Goal: Navigation & Orientation: Find specific page/section

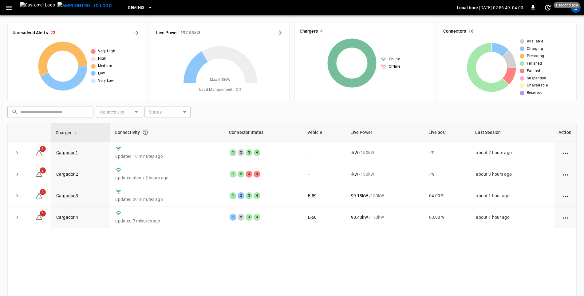
click at [11, 6] on icon "button" at bounding box center [9, 8] width 8 height 8
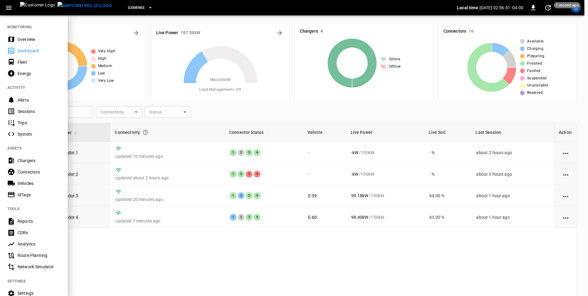
click at [25, 110] on div "Sessions" at bounding box center [39, 111] width 43 height 6
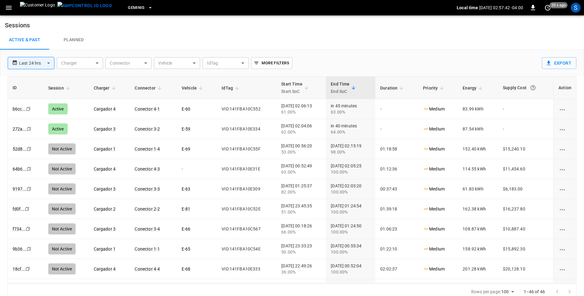
click at [8, 5] on icon "button" at bounding box center [9, 8] width 8 height 8
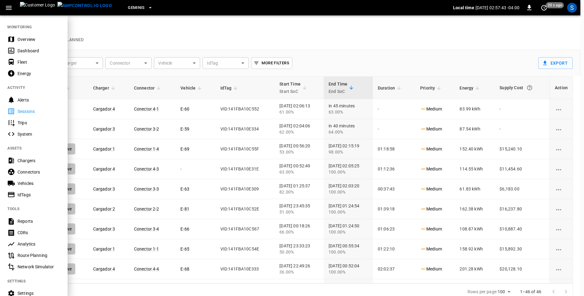
click at [31, 51] on div "Dashboard" at bounding box center [39, 51] width 43 height 6
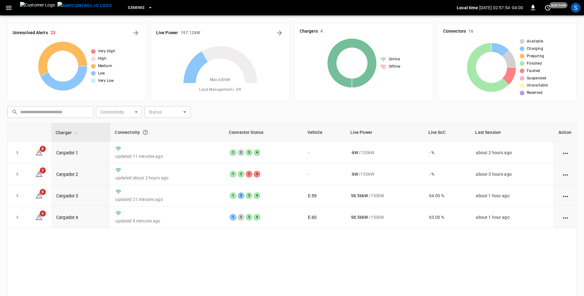
click at [10, 9] on icon "button" at bounding box center [9, 8] width 8 height 8
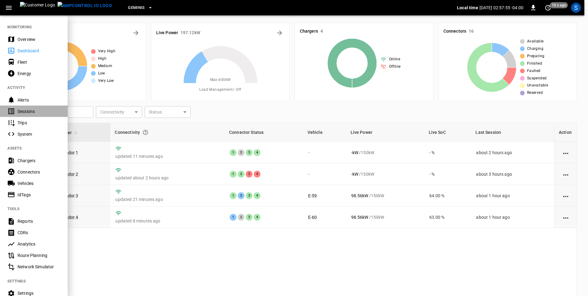
click at [22, 113] on div "Sessions" at bounding box center [39, 111] width 43 height 6
